Goal: Book appointment/travel/reservation

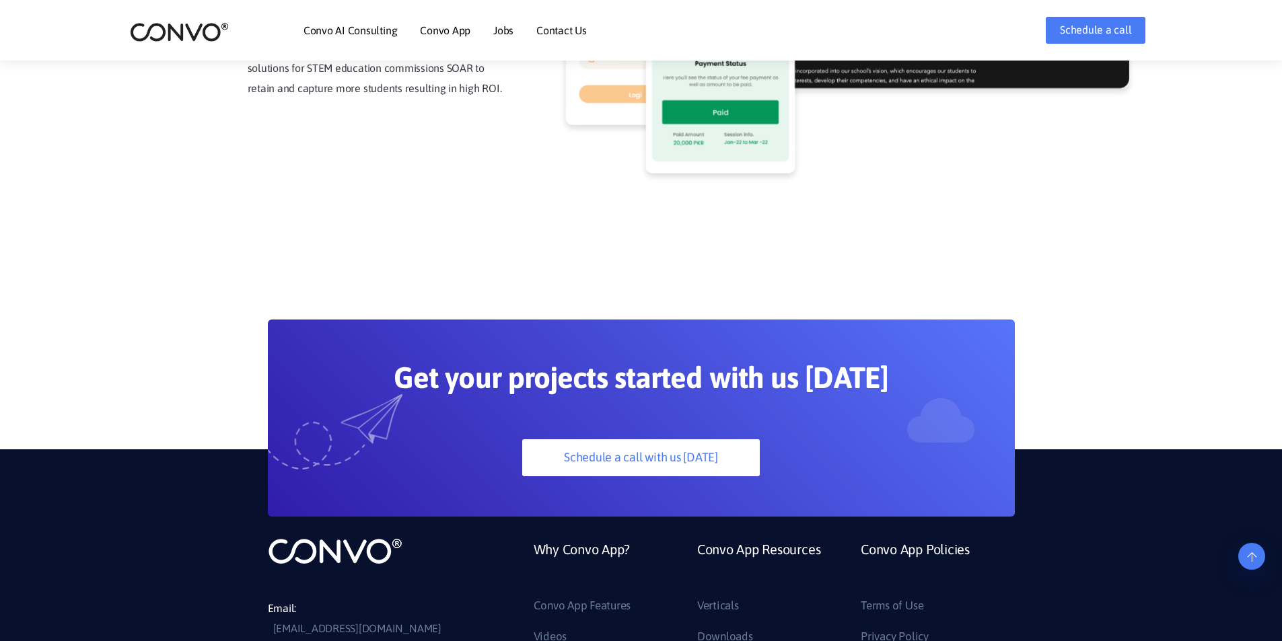
scroll to position [3668, 0]
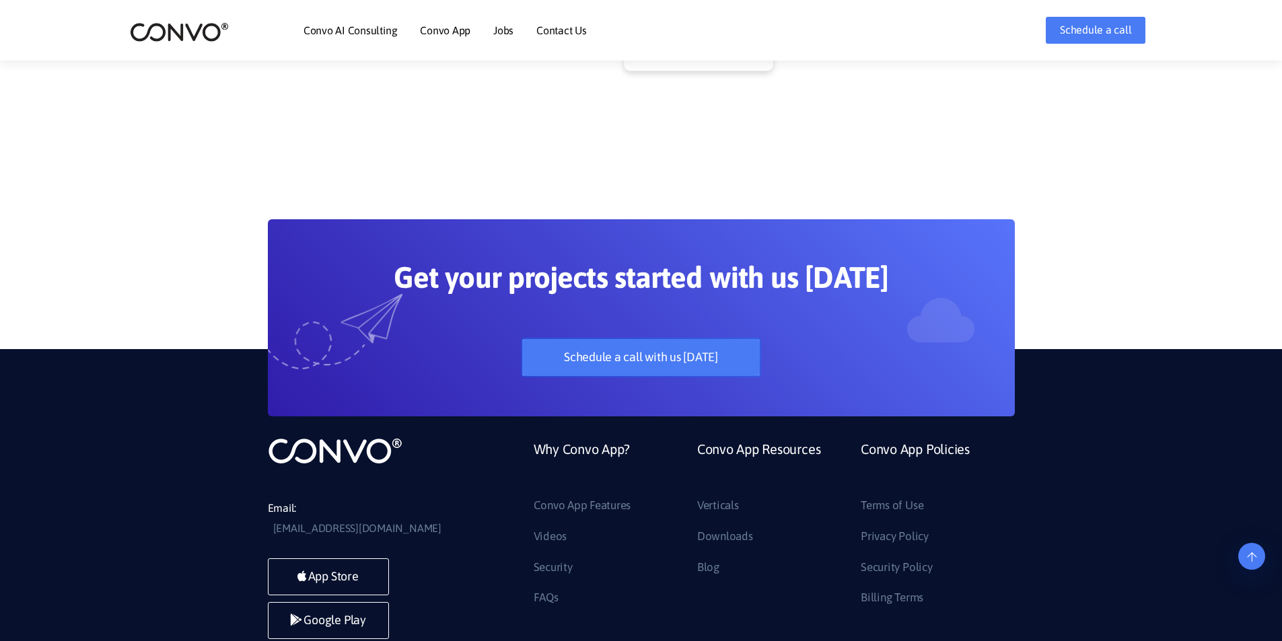
click at [684, 339] on link "Schedule a call with us today" at bounding box center [640, 357] width 237 height 37
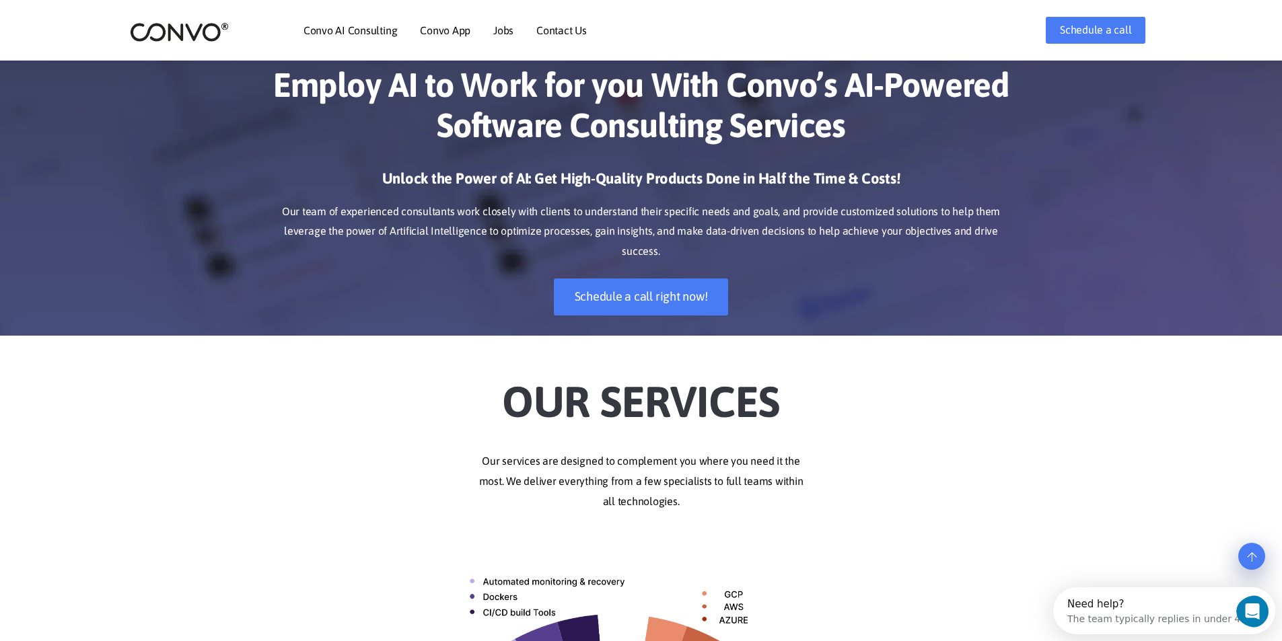
scroll to position [0, 0]
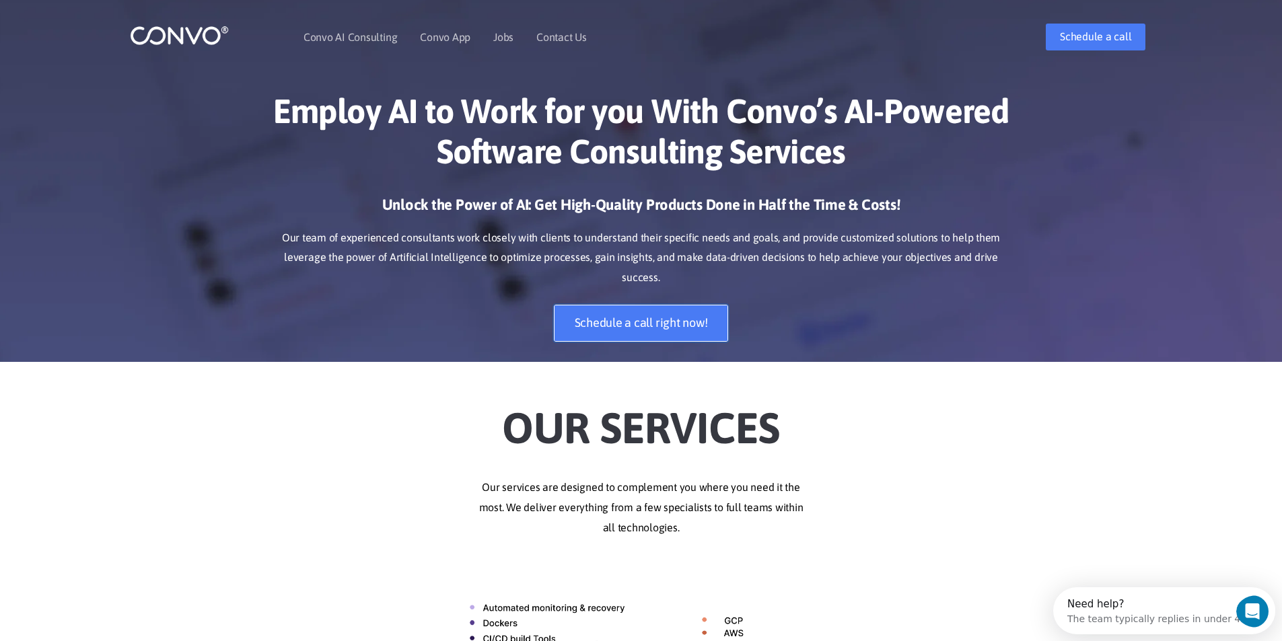
click at [614, 305] on link "Schedule a call right now!" at bounding box center [641, 323] width 175 height 37
click at [348, 26] on li "Convo AI Consulting" at bounding box center [350, 37] width 94 height 58
click at [359, 30] on li "Convo AI Consulting" at bounding box center [350, 37] width 94 height 58
click at [361, 33] on link "Convo AI Consulting" at bounding box center [350, 37] width 94 height 11
drag, startPoint x: 361, startPoint y: 33, endPoint x: 399, endPoint y: 34, distance: 37.7
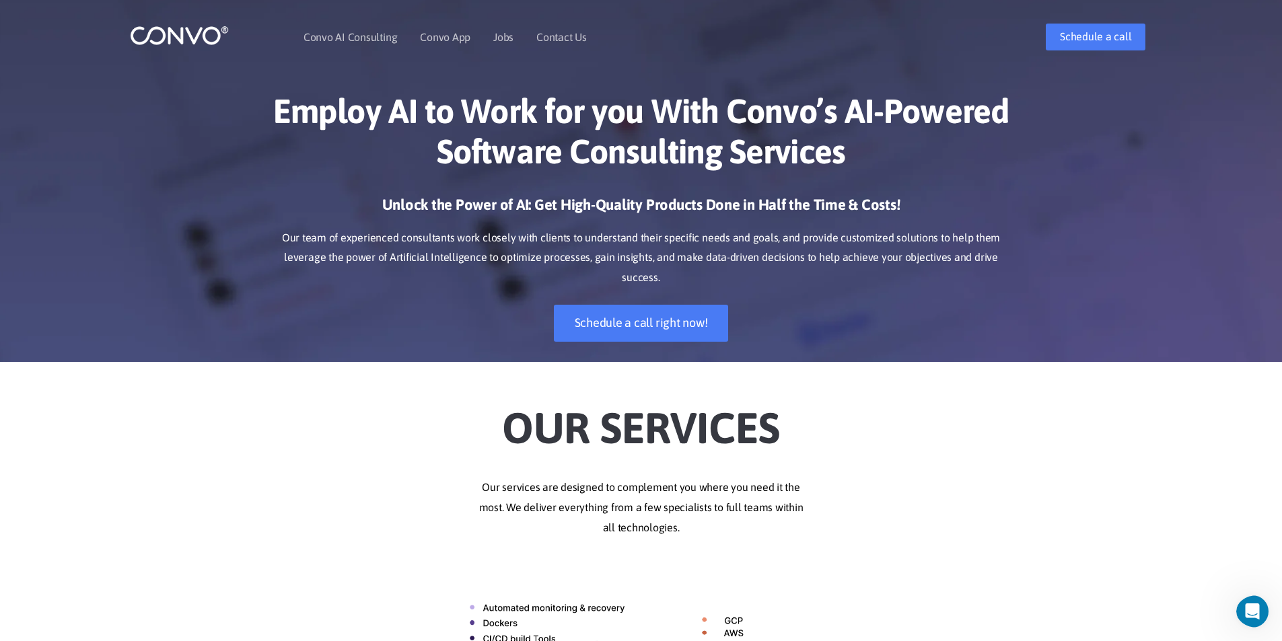
click at [362, 33] on link "Convo AI Consulting" at bounding box center [350, 37] width 94 height 11
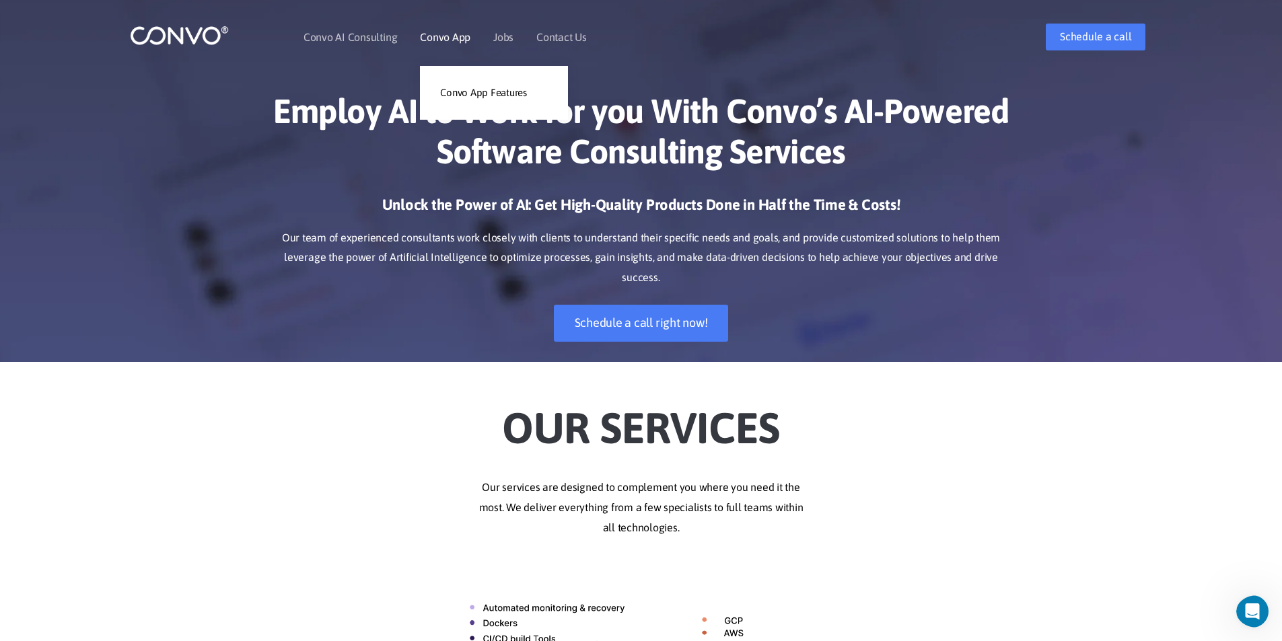
click at [434, 32] on link "Convo App" at bounding box center [445, 37] width 50 height 11
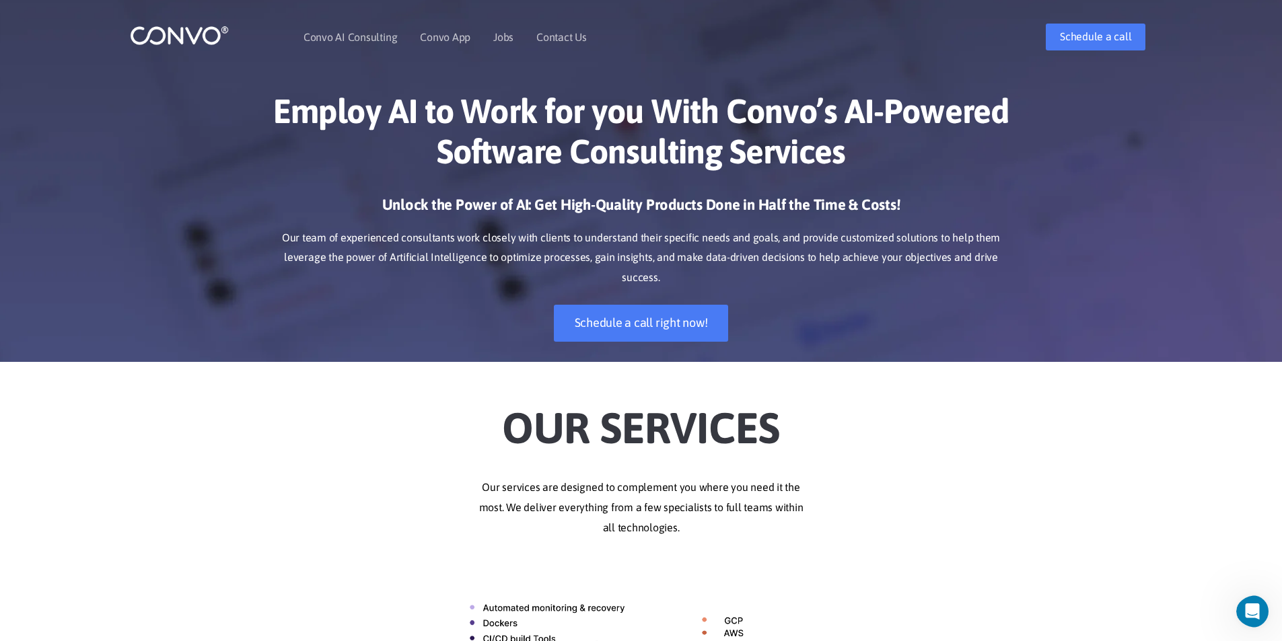
drag, startPoint x: 384, startPoint y: 91, endPoint x: 416, endPoint y: 81, distance: 33.6
click at [391, 89] on div "Employ AI to Work for you With Convo’s AI-Powered Software Consulting Services …" at bounding box center [641, 216] width 767 height 291
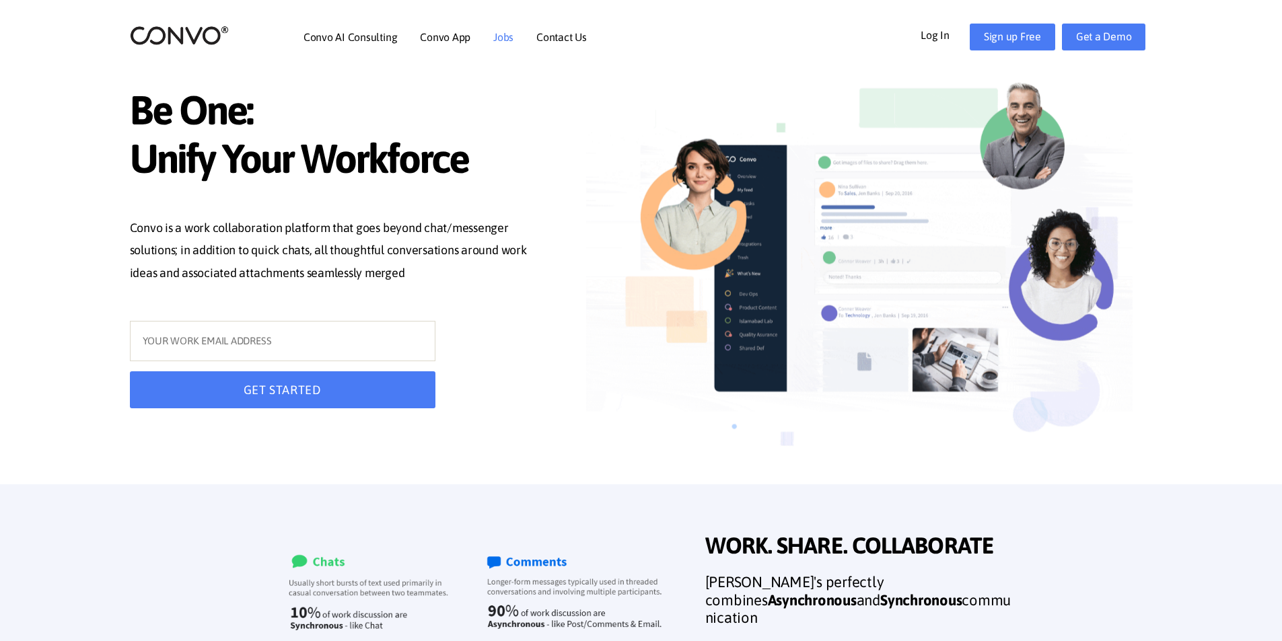
click at [499, 36] on link "Jobs" at bounding box center [503, 37] width 20 height 11
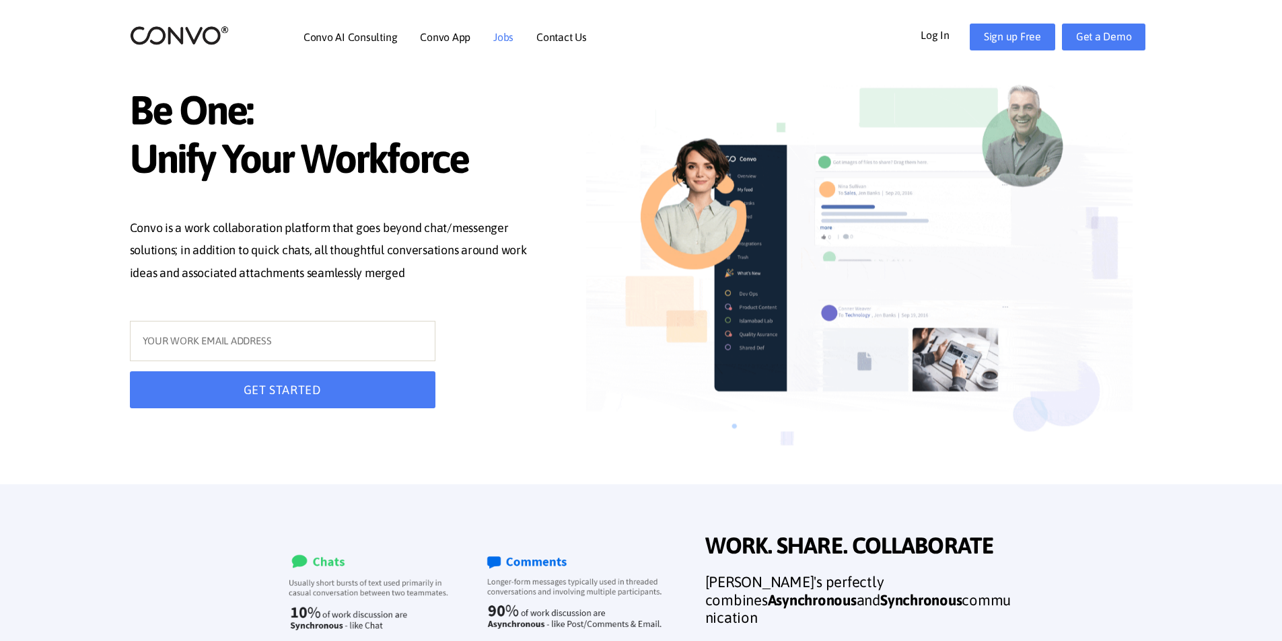
click at [497, 38] on link "Jobs" at bounding box center [503, 37] width 20 height 11
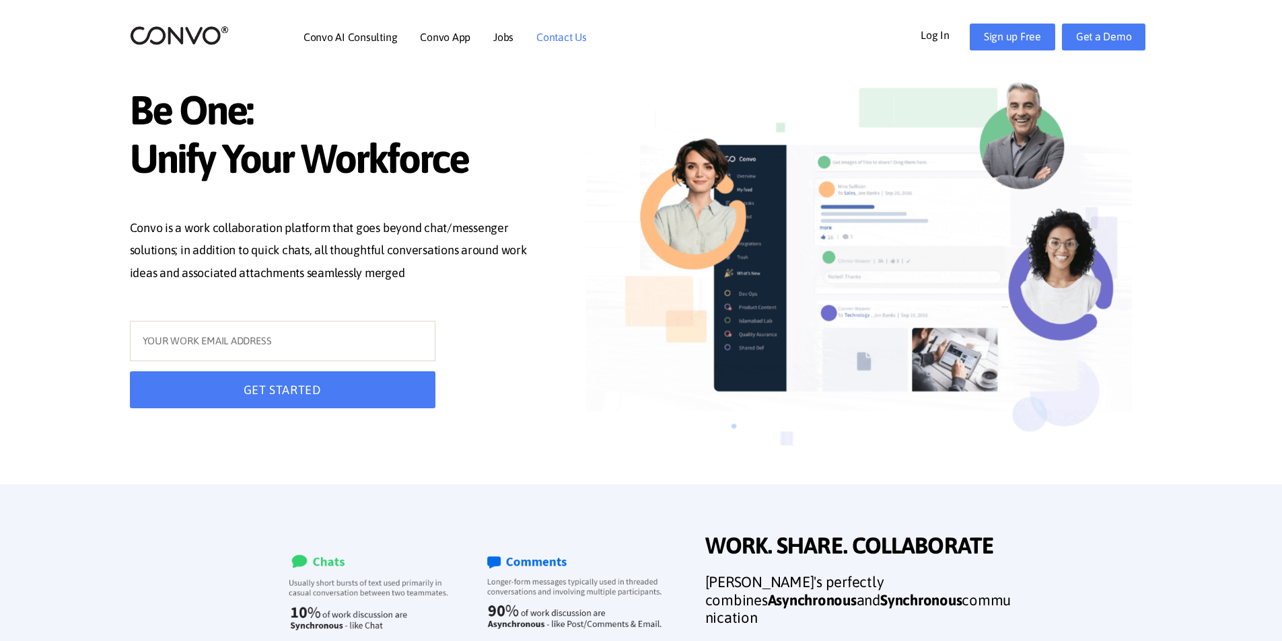
click at [561, 37] on link "Contact Us" at bounding box center [561, 37] width 50 height 11
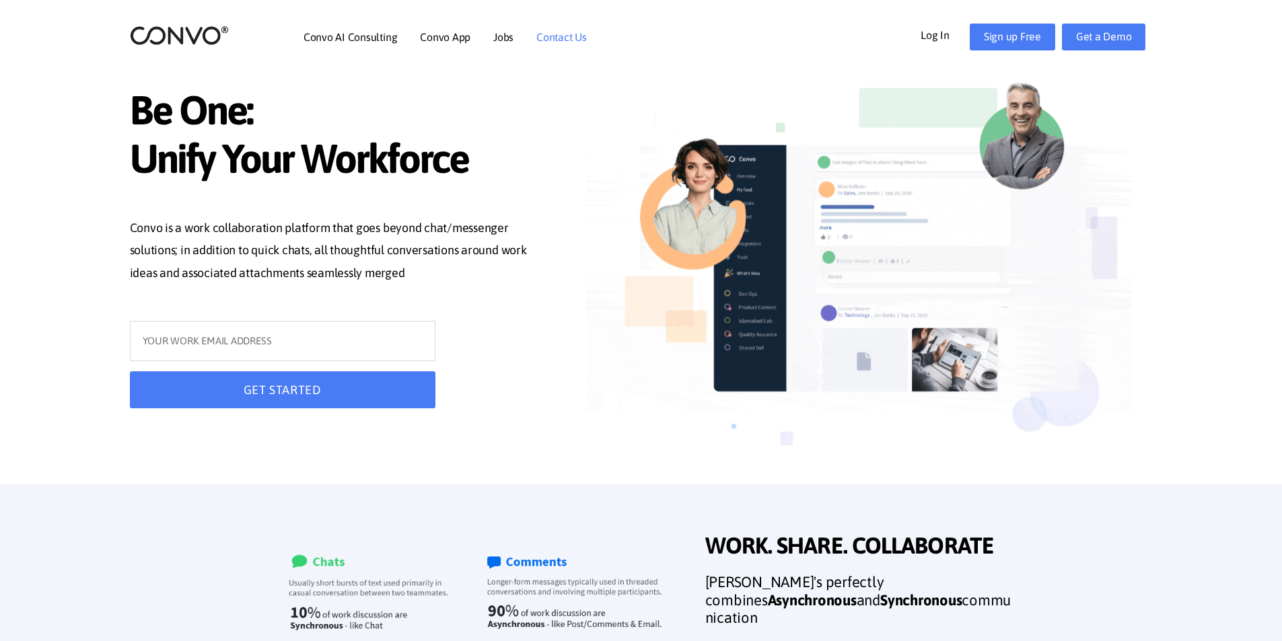
click at [561, 37] on link "Contact Us" at bounding box center [561, 37] width 50 height 11
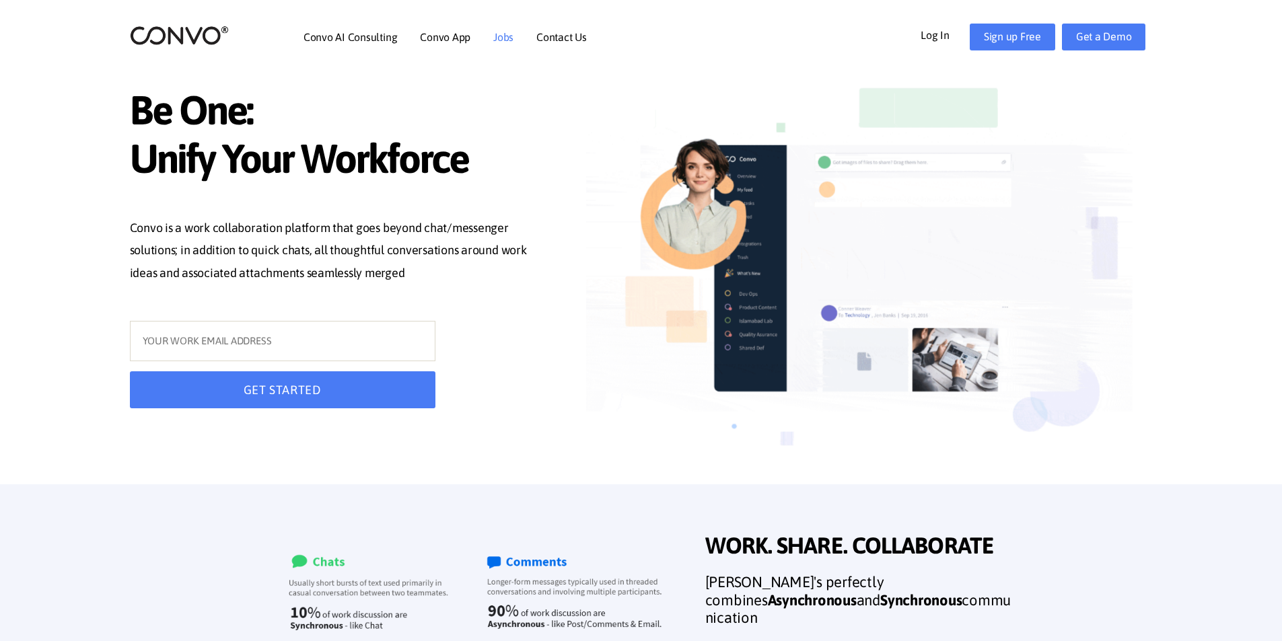
click at [509, 34] on link "Jobs" at bounding box center [503, 37] width 20 height 11
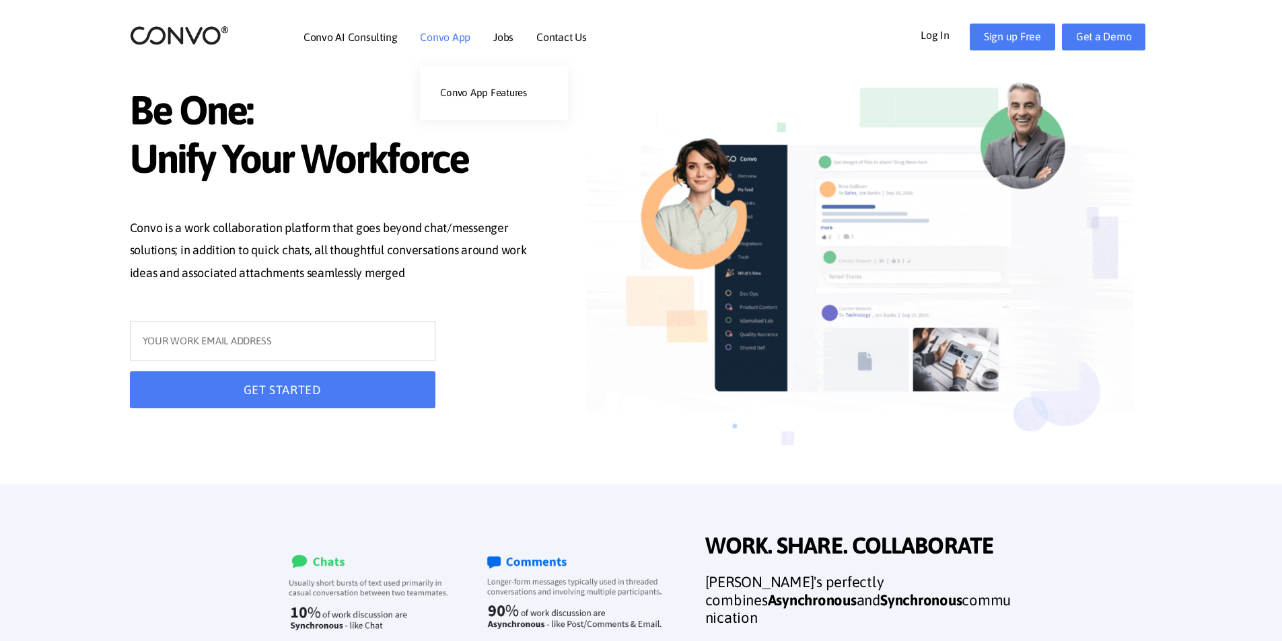
click at [436, 44] on li "Convo App Convo App Features" at bounding box center [445, 37] width 50 height 58
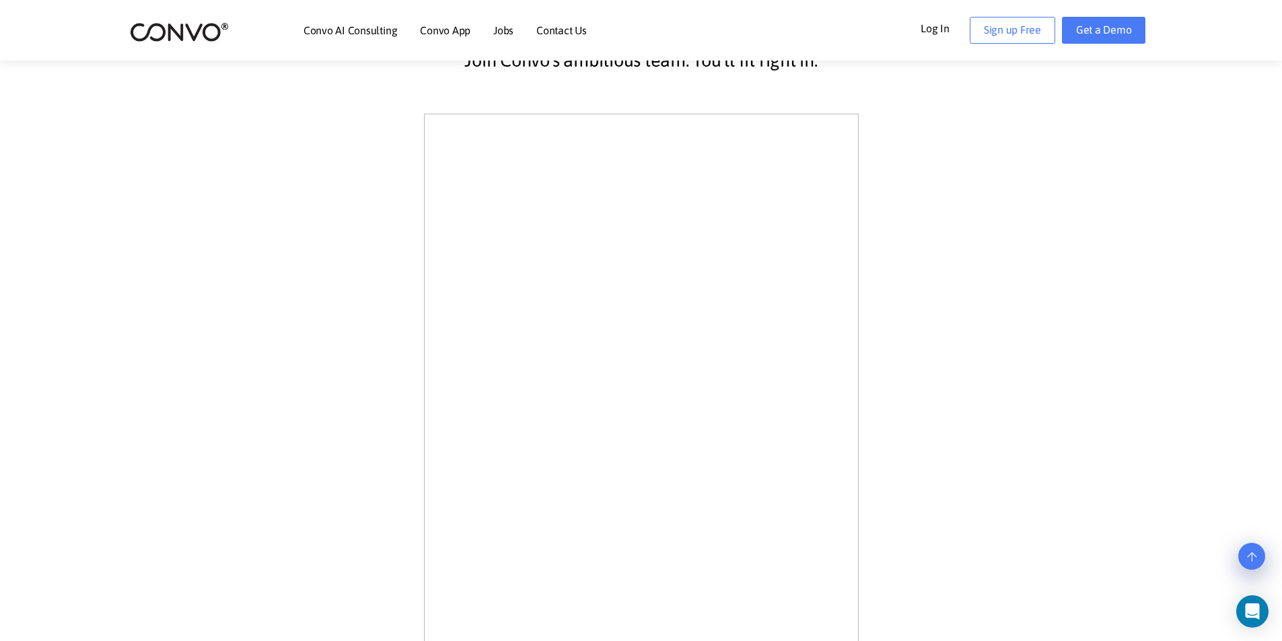
scroll to position [336, 0]
click at [1102, 24] on link "Get a Demo" at bounding box center [1104, 30] width 84 height 27
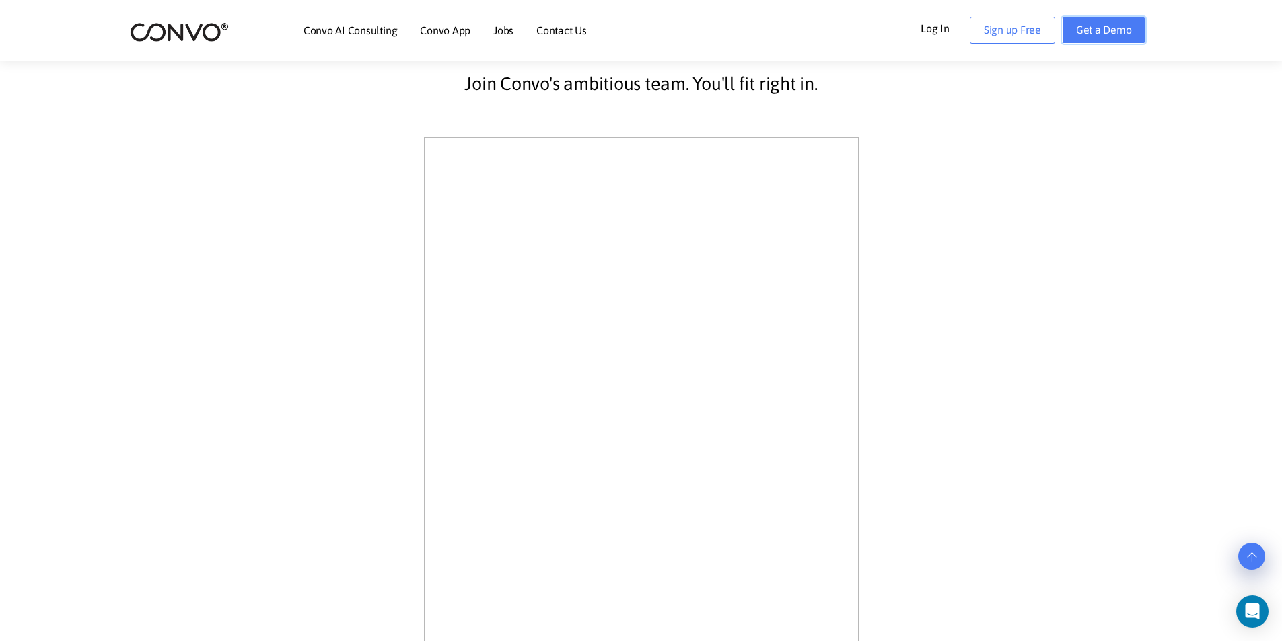
click at [1102, 24] on link "Get a Demo" at bounding box center [1104, 30] width 84 height 27
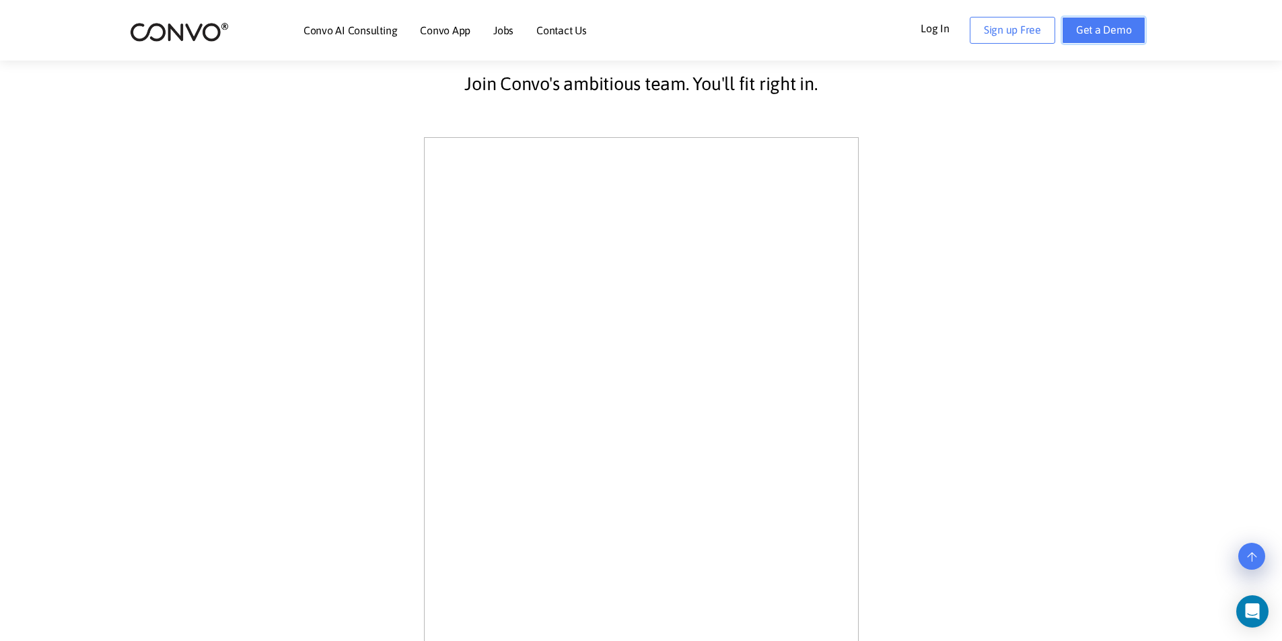
click at [1102, 24] on link "Get a Demo" at bounding box center [1104, 30] width 84 height 27
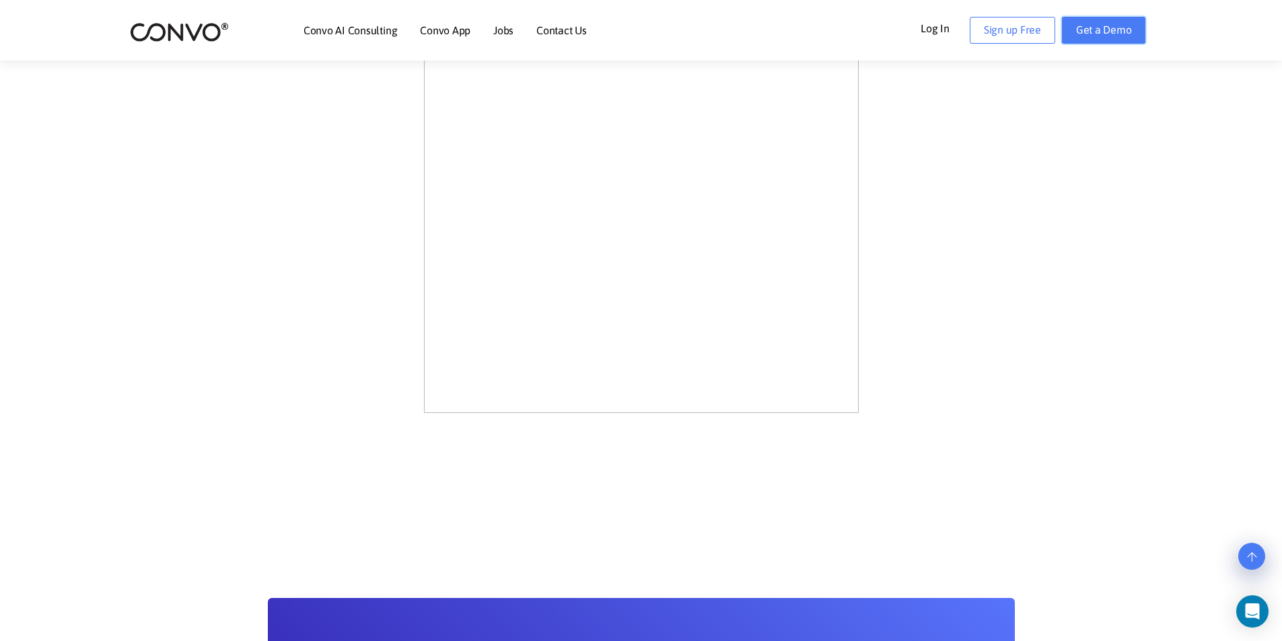
scroll to position [740, 0]
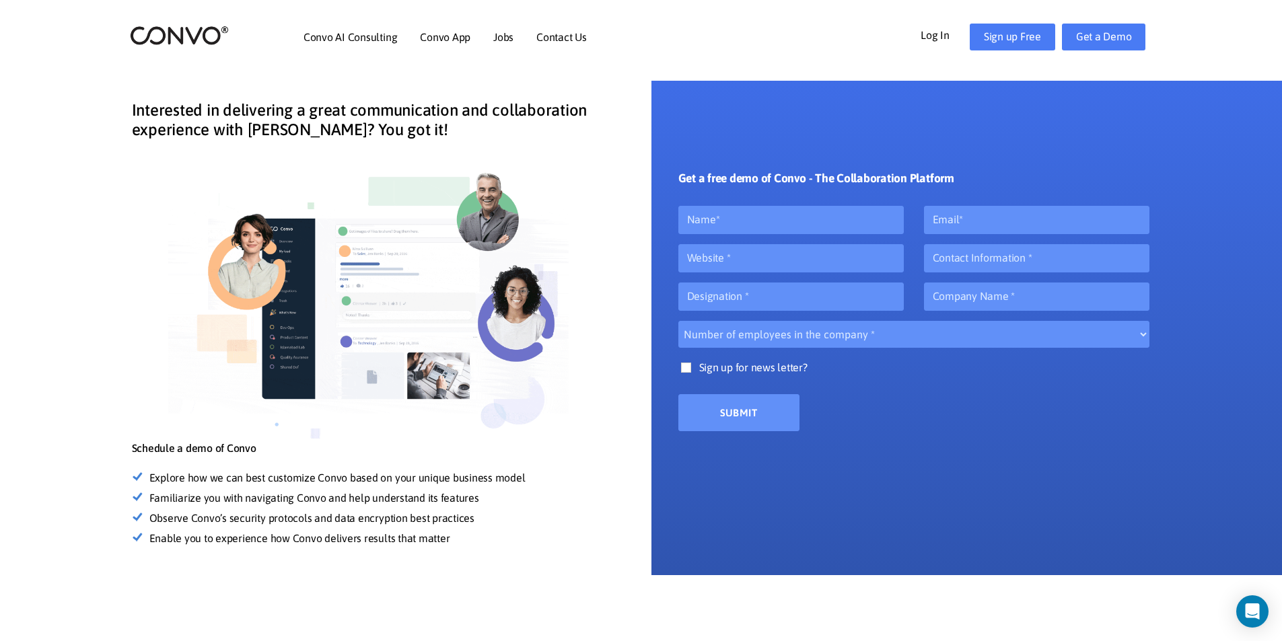
click at [756, 202] on div "Get a free demo of Convo - The Collaboration Platform Number of employees in th…" at bounding box center [913, 296] width 491 height 270
click at [785, 244] on div "Get a free demo of Convo - The Collaboration Platform Number of employees in th…" at bounding box center [913, 296] width 491 height 270
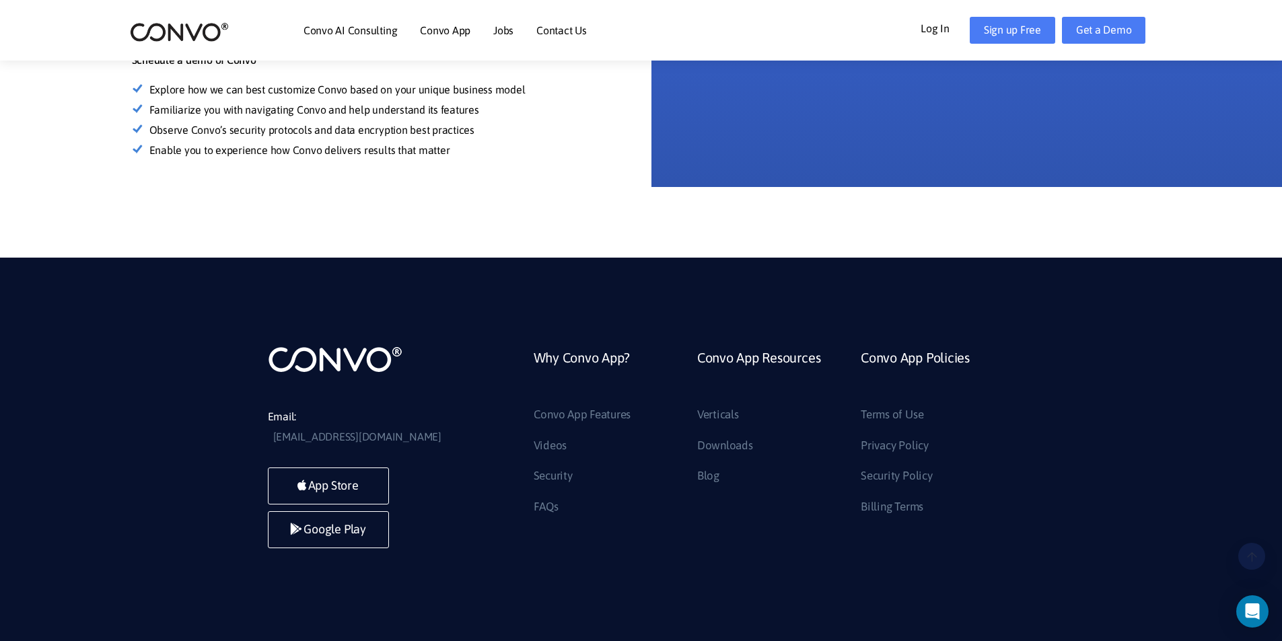
scroll to position [451, 0]
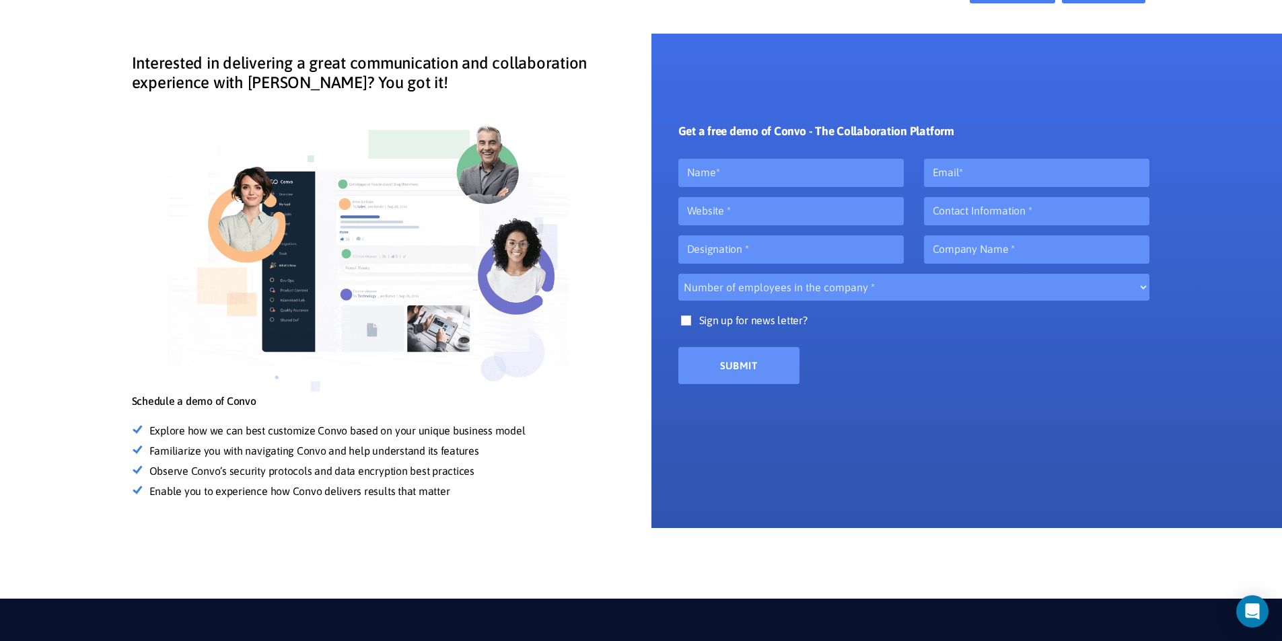
drag, startPoint x: 443, startPoint y: 458, endPoint x: 441, endPoint y: 437, distance: 21.6
